Goal: Information Seeking & Learning: Check status

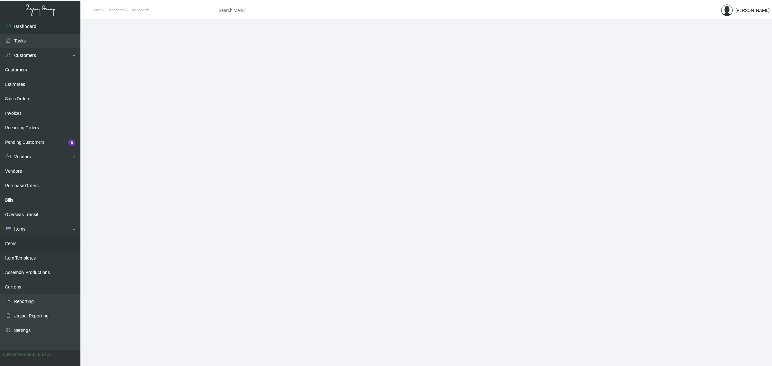
click at [24, 244] on link "Items" at bounding box center [40, 243] width 80 height 14
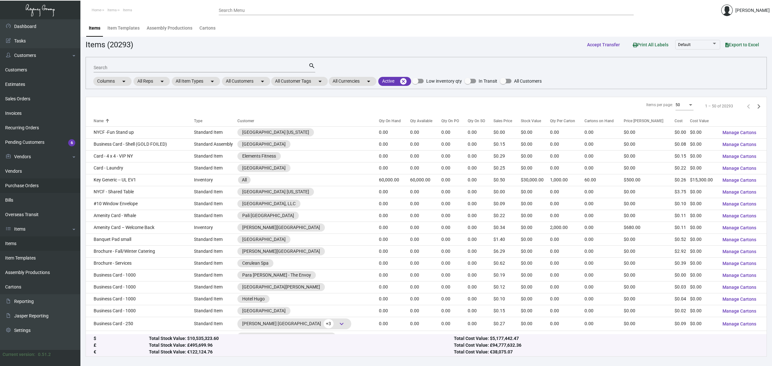
click at [31, 183] on link "Purchase Orders" at bounding box center [40, 185] width 80 height 14
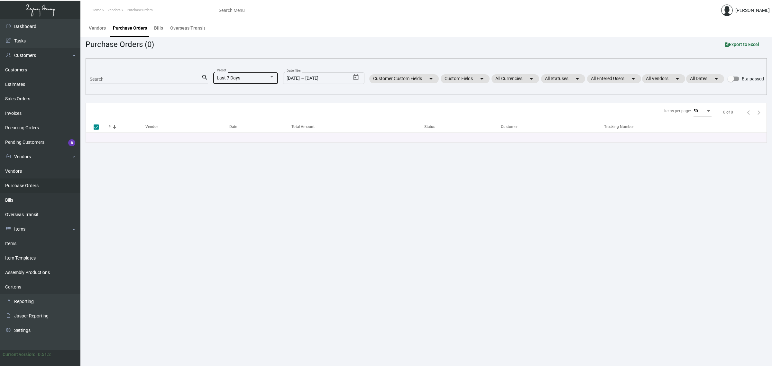
click at [223, 77] on span "Last 7 Days" at bounding box center [228, 77] width 23 height 5
click at [227, 37] on span "All" at bounding box center [248, 38] width 71 height 14
checkbox input "false"
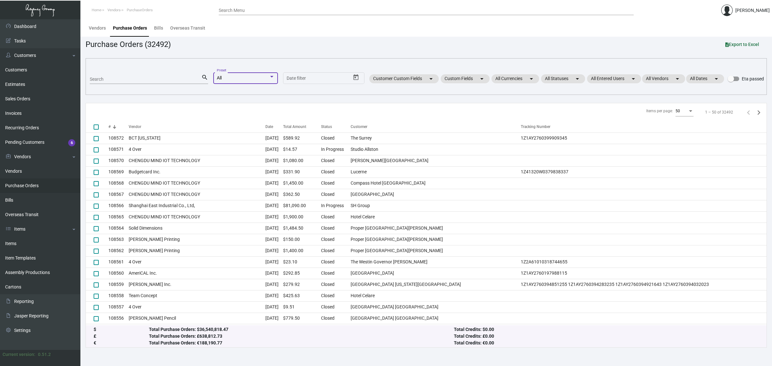
click at [161, 78] on input "Search" at bounding box center [146, 79] width 112 height 5
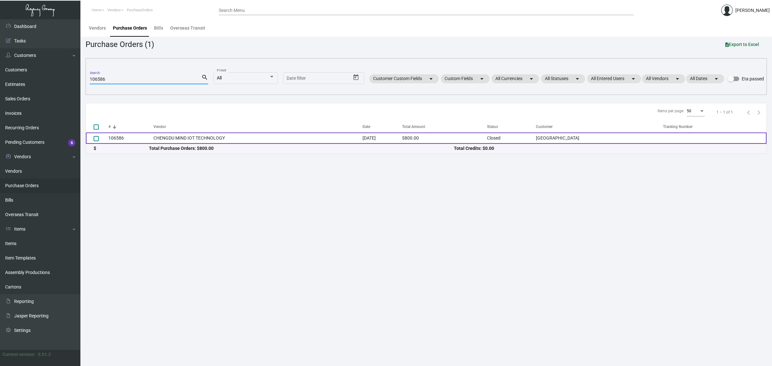
type input "106586"
click at [273, 137] on td "CHENGDU MIND IOT TECHNOLOGY" at bounding box center [257, 137] width 209 height 11
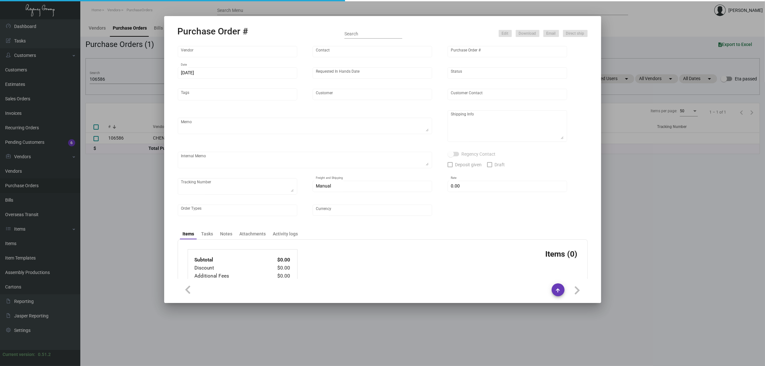
type input "CHENGDU MIND IOT TECHNOLOGY"
type input "[PERSON_NAME]"
type input "106586"
type input "[DATE]"
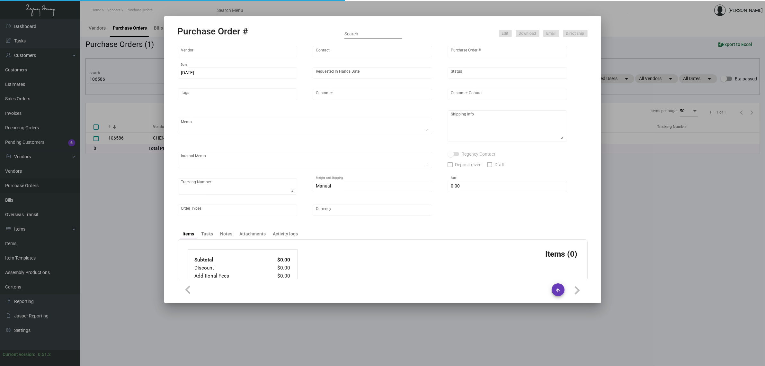
type input "[GEOGRAPHIC_DATA]"
type textarea "Please ship by air to our NJ warehouse."
type textarea "Regency Group NJ - [PERSON_NAME] [STREET_ADDRESS]"
checkbox input "true"
type input "$ 0.00"
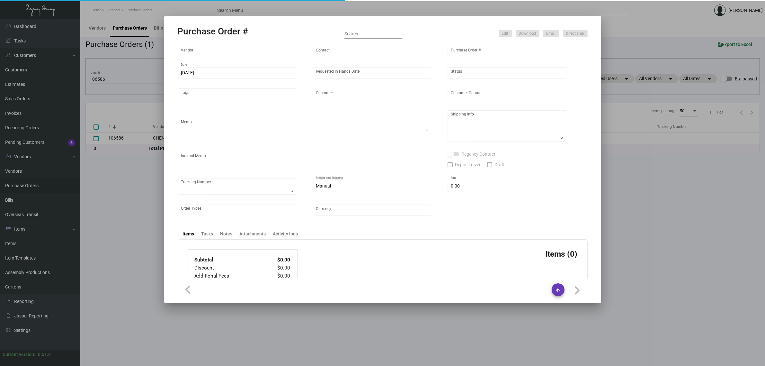
type input "United States Dollar $"
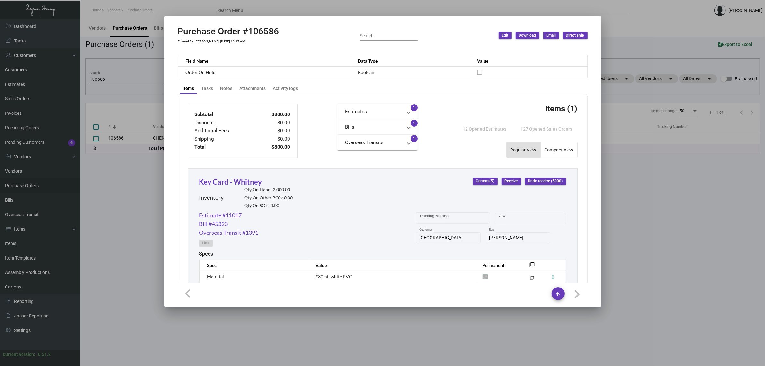
scroll to position [290, 0]
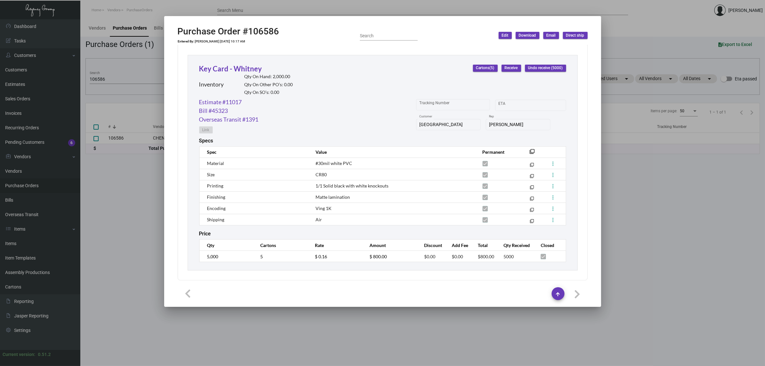
click at [134, 82] on div at bounding box center [382, 183] width 765 height 366
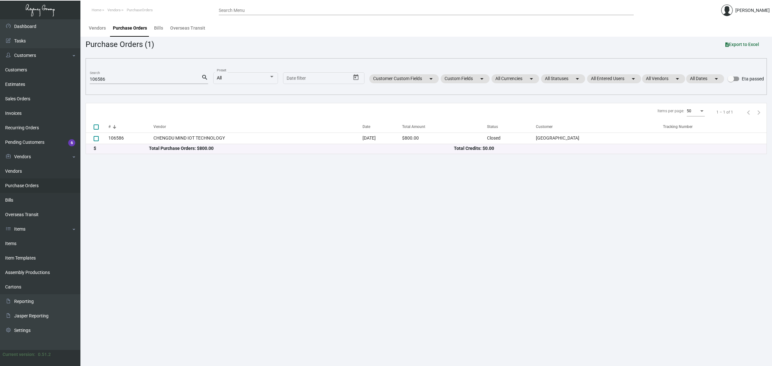
click at [131, 81] on input "106586" at bounding box center [146, 79] width 112 height 5
paste input "5060"
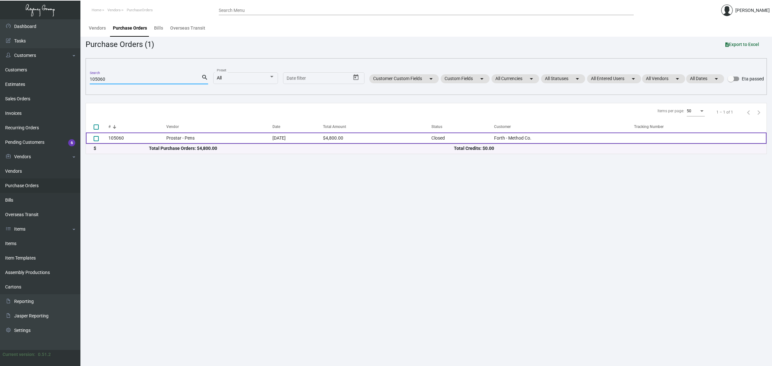
type input "105060"
click at [253, 140] on td "Prostar - Pens" at bounding box center [219, 137] width 106 height 11
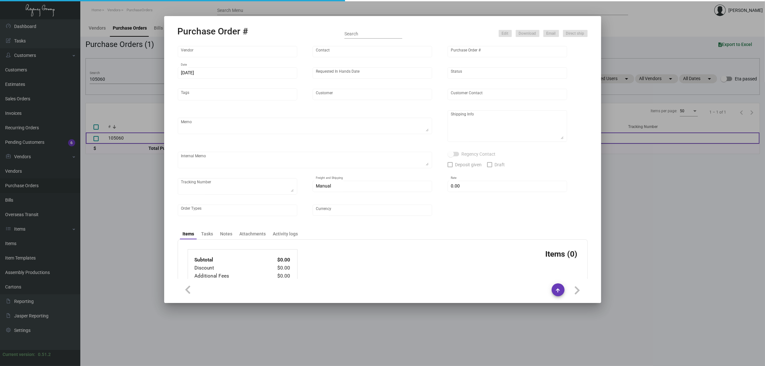
type input "Prostar - Pens"
type input "[PERSON_NAME]"
type input "105060"
type input "[DATE]"
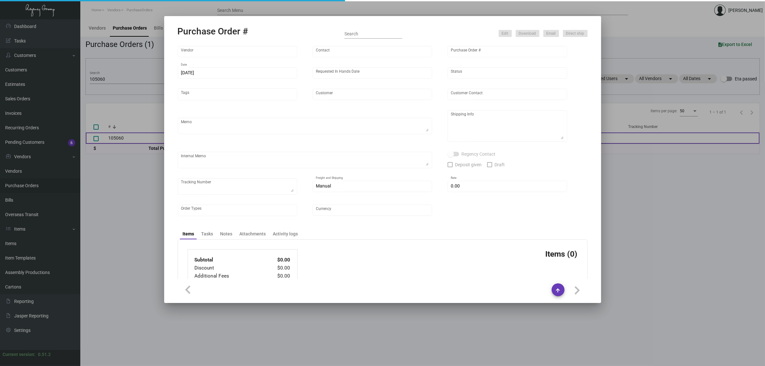
type input "Forth - Method Co."
type textarea "Please ship 5k by air and 5k by boat to our NJ warehouse."
type textarea "Regency Group NJ - [PERSON_NAME] [STREET_ADDRESS]"
checkbox input "true"
type input "$ 0.00"
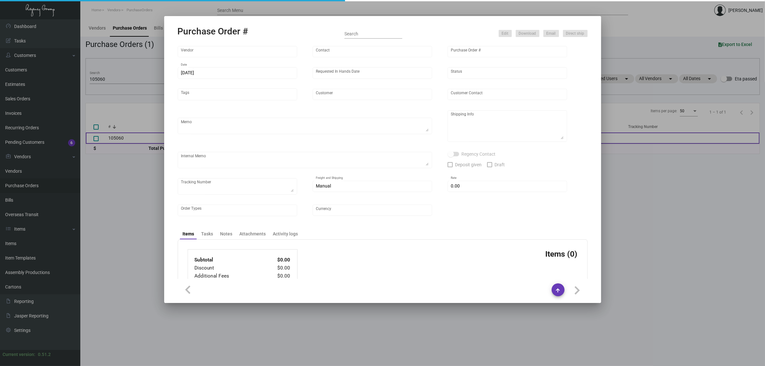
type input "United States Dollar $"
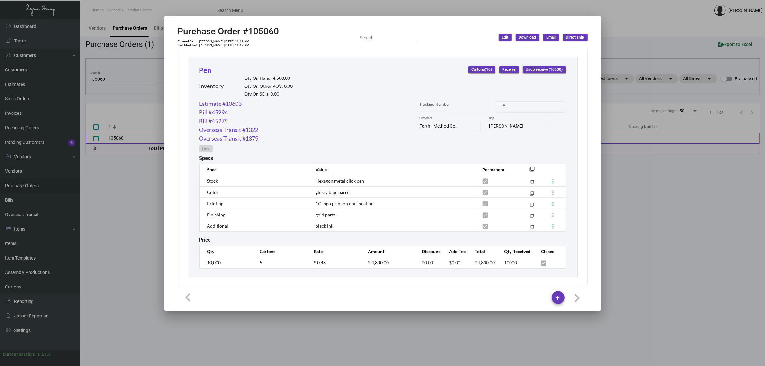
scroll to position [296, 0]
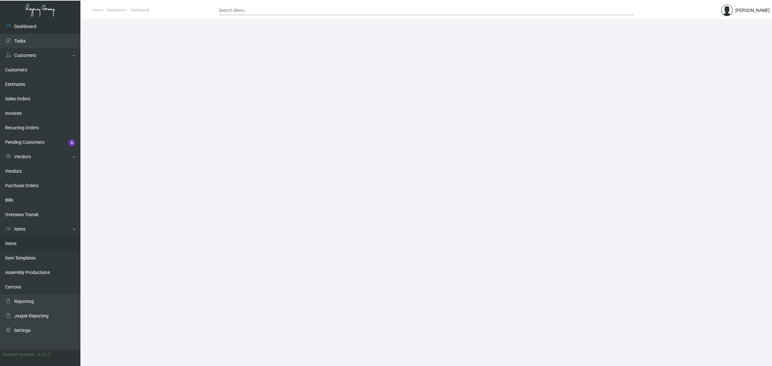
click at [34, 243] on link "Items" at bounding box center [40, 243] width 80 height 14
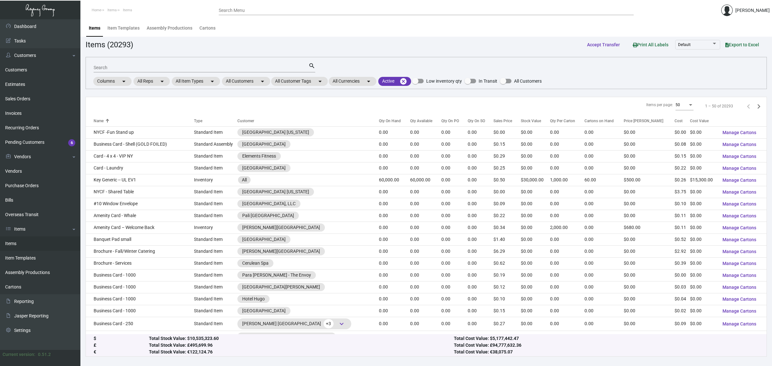
click at [168, 67] on input "Search" at bounding box center [201, 67] width 215 height 5
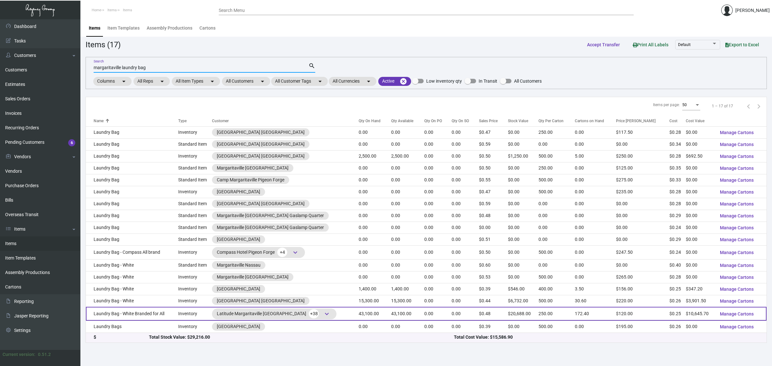
type input "margaritaville laundry bag"
click at [323, 318] on span "keyboard_arrow_down" at bounding box center [327, 314] width 8 height 8
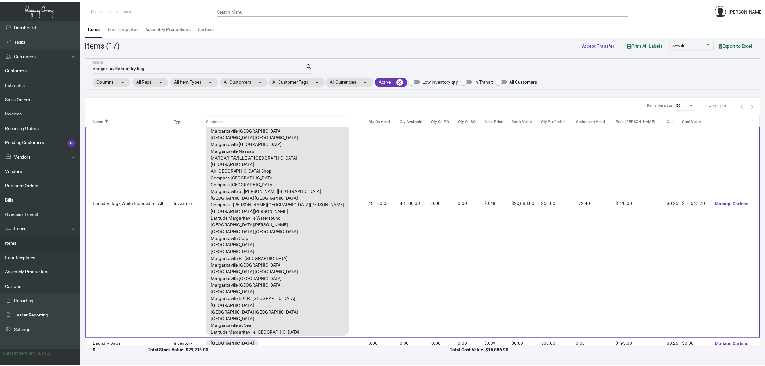
scroll to position [244, 0]
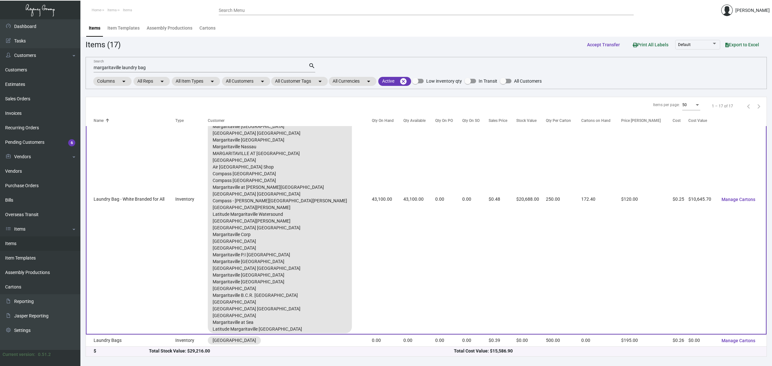
click at [403, 216] on td "43,100.00" at bounding box center [419, 199] width 32 height 270
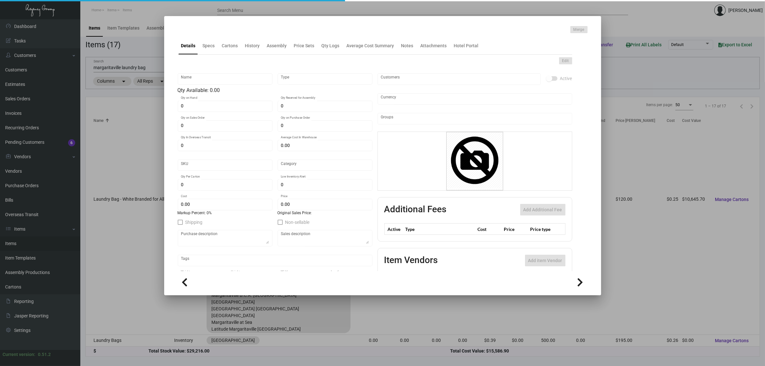
type input "Laundry Bag - White Branded for All"
type input "Inventory"
type input "43,100"
type input "$ 1.9898"
type input "Standard"
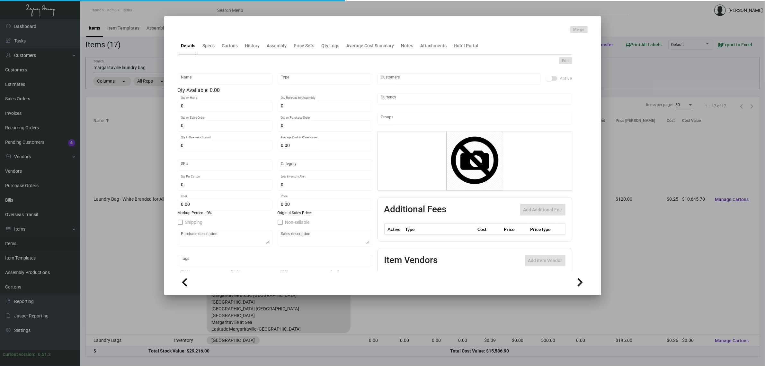
type input "250"
type input "$ 0.247"
type input "$ 0.48"
checkbox input "true"
type input "United States Dollar $"
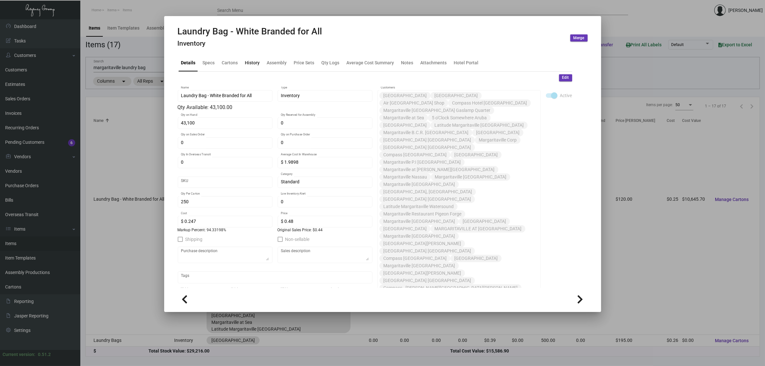
click at [255, 61] on div "History" at bounding box center [252, 62] width 15 height 7
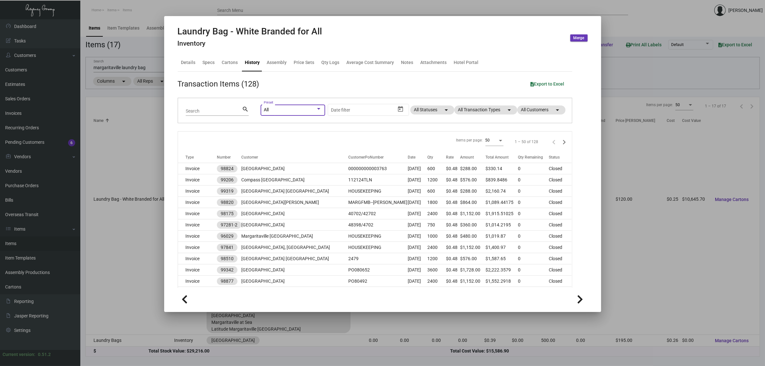
click at [312, 112] on div "All" at bounding box center [293, 109] width 58 height 5
click at [304, 153] on span "This Fiscal Year-to-date" at bounding box center [292, 152] width 71 height 14
type input "1/1/2025"
type input "[DATE]"
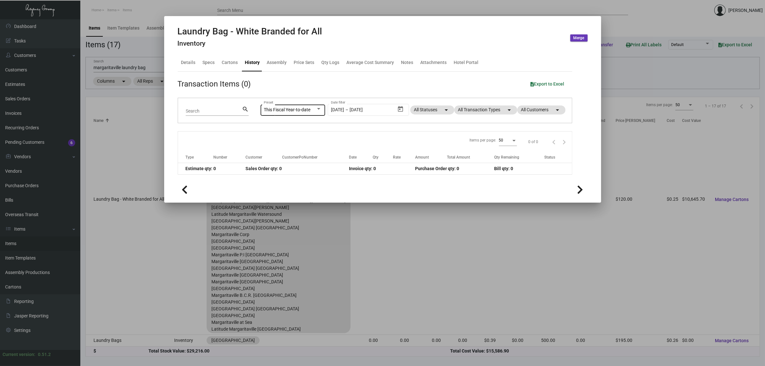
click at [311, 105] on div "This Fiscal Year-to-date Preset" at bounding box center [293, 109] width 58 height 13
click at [311, 143] on span "Last Fiscal Year-to-date" at bounding box center [298, 145] width 71 height 14
type input "1/1/2024"
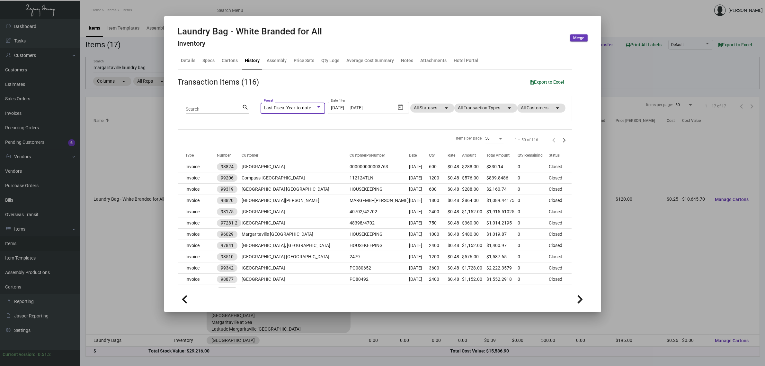
scroll to position [0, 0]
click at [437, 36] on div "Laundry Bag - White Branded for All Inventory Merge" at bounding box center [383, 38] width 410 height 24
click at [405, 38] on div "Laundry Bag - White Branded for All Inventory Merge" at bounding box center [383, 38] width 410 height 24
